Goal: Navigation & Orientation: Find specific page/section

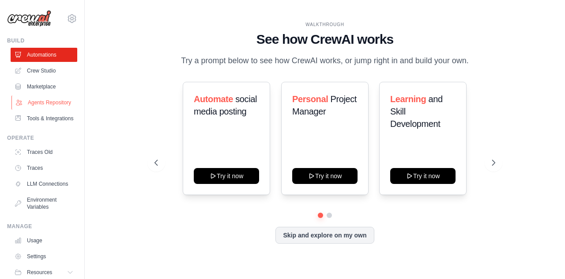
click at [46, 104] on link "Agents Repository" at bounding box center [44, 102] width 67 height 14
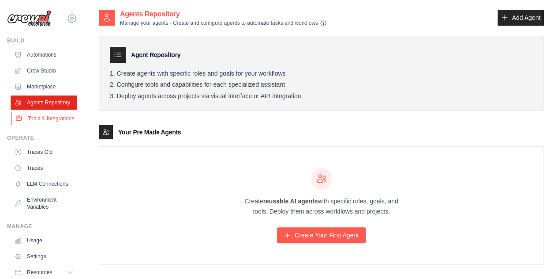
click at [46, 125] on link "Tools & Integrations" at bounding box center [44, 118] width 67 height 14
